Goal: Information Seeking & Learning: Obtain resource

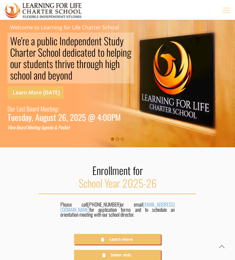
click at [224, 13] on icon "mobile menu" at bounding box center [226, 10] width 10 height 10
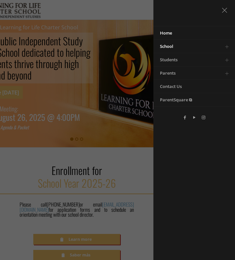
click at [183, 44] on link "School" at bounding box center [185, 46] width 65 height 13
click at [227, 46] on link "Toggle submenu" at bounding box center [226, 46] width 13 height 13
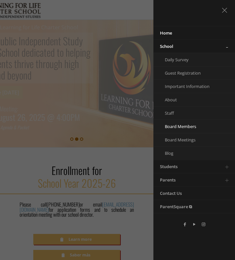
click at [195, 125] on span "Board Members" at bounding box center [180, 127] width 31 height 6
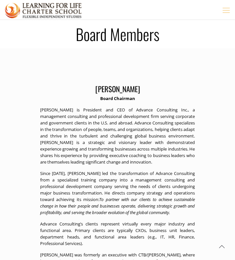
click at [225, 14] on icon "mobile menu" at bounding box center [226, 10] width 10 height 10
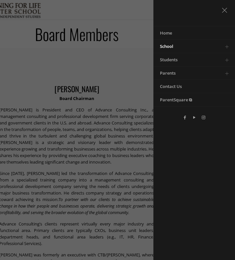
click at [226, 45] on link "Toggle submenu" at bounding box center [226, 46] width 13 height 13
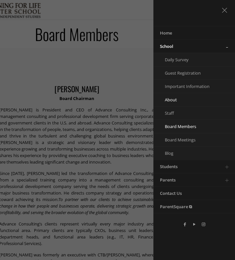
click at [174, 99] on span "About" at bounding box center [171, 100] width 12 height 6
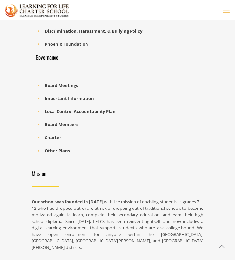
scroll to position [697, 0]
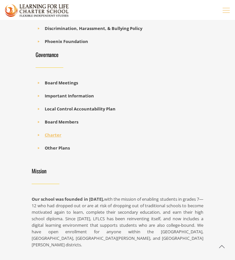
click at [54, 134] on b "Charter" at bounding box center [53, 135] width 17 height 6
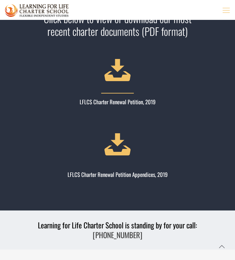
scroll to position [80, 0]
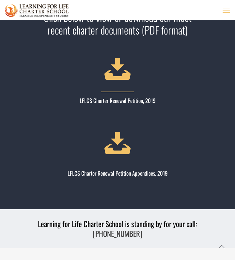
click at [122, 74] on icon at bounding box center [117, 68] width 36 height 36
